Goal: Task Accomplishment & Management: Manage account settings

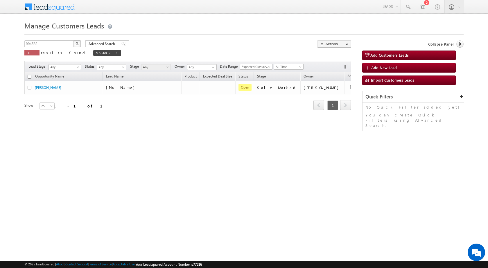
click at [115, 52] on span at bounding box center [116, 52] width 3 height 3
type input "Search Customers Leads"
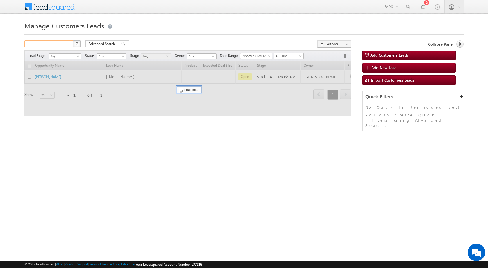
click at [56, 45] on input "text" at bounding box center [49, 43] width 50 height 7
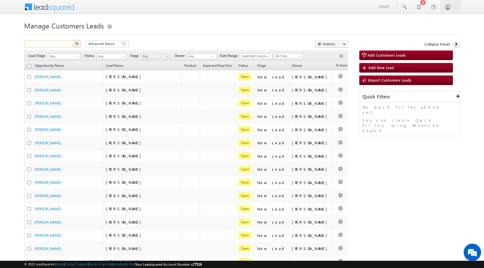
paste input "994602"
type input "994602"
click at [74, 44] on button "button" at bounding box center [77, 43] width 8 height 7
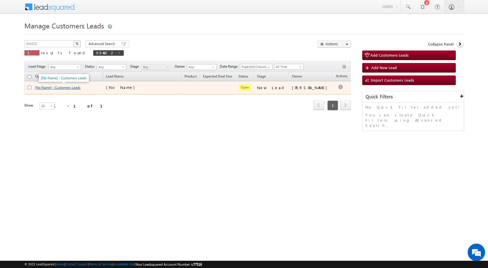
click at [73, 86] on link "[No Name] - Customers Leads" at bounding box center [58, 87] width 46 height 4
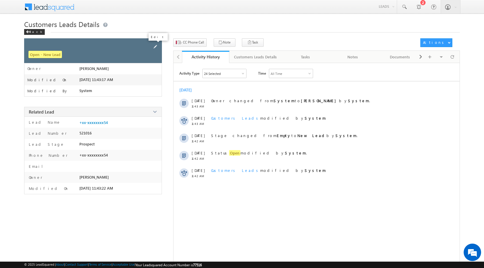
click at [155, 46] on span at bounding box center [155, 47] width 6 height 6
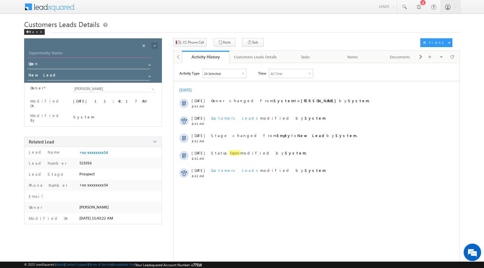
click at [127, 55] on input "Opportunity Name" at bounding box center [89, 54] width 123 height 8
paste input "[PERSON_NAME] [PERSON_NAME]"
type input "[PERSON_NAME] [PERSON_NAME]"
click at [113, 77] on input "New Lead" at bounding box center [88, 75] width 123 height 9
drag, startPoint x: 109, startPoint y: 86, endPoint x: 128, endPoint y: 73, distance: 22.5
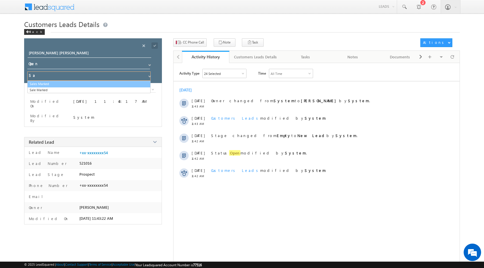
click at [109, 86] on link "Sales Marked" at bounding box center [88, 84] width 123 height 7
type input "Sales Marked"
click at [155, 46] on span at bounding box center [154, 45] width 6 height 6
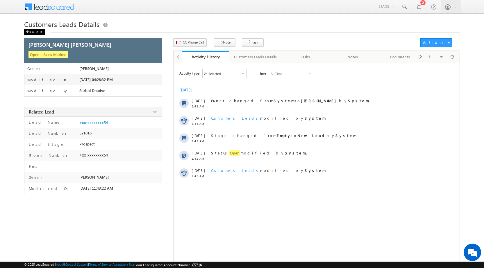
click at [28, 32] on span at bounding box center [27, 31] width 3 height 3
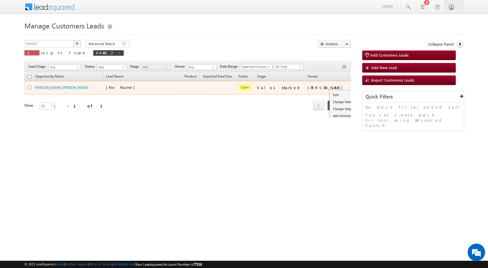
click at [353, 86] on button "button" at bounding box center [356, 88] width 6 height 6
click at [330, 94] on link "Edit" at bounding box center [344, 94] width 29 height 7
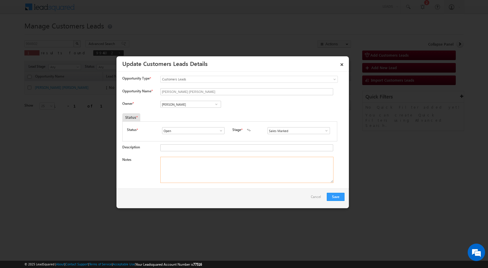
click at [182, 165] on textarea "Notes" at bounding box center [246, 170] width 173 height 26
paste textarea "Mobile No - [PHONE_NUMBER] / Name - [PERSON_NAME] [PERSON_NAME] / Plot + Constr…"
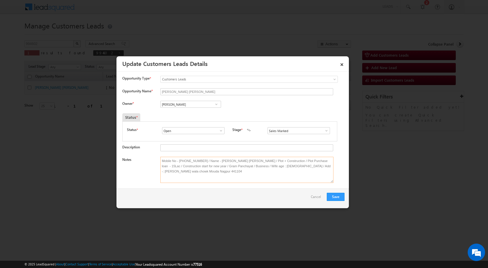
type textarea "Mobile No - [PHONE_NUMBER] / Name - [PERSON_NAME] [PERSON_NAME] / Plot + Constr…"
click at [203, 103] on input "[PERSON_NAME]" at bounding box center [190, 104] width 61 height 7
paste input "[EMAIL_ADDRESS][PERSON_NAME][DOMAIN_NAME]"
click at [191, 113] on link "[PERSON_NAME] Bhati [EMAIL_ADDRESS][PERSON_NAME][DOMAIN_NAME]" at bounding box center [190, 113] width 61 height 11
type input "[PERSON_NAME] [PERSON_NAME]"
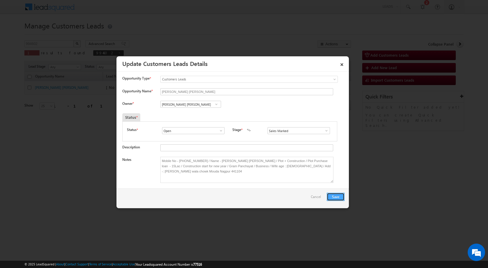
click at [333, 197] on button "Save" at bounding box center [336, 197] width 18 height 8
